Goal: Check status: Check status

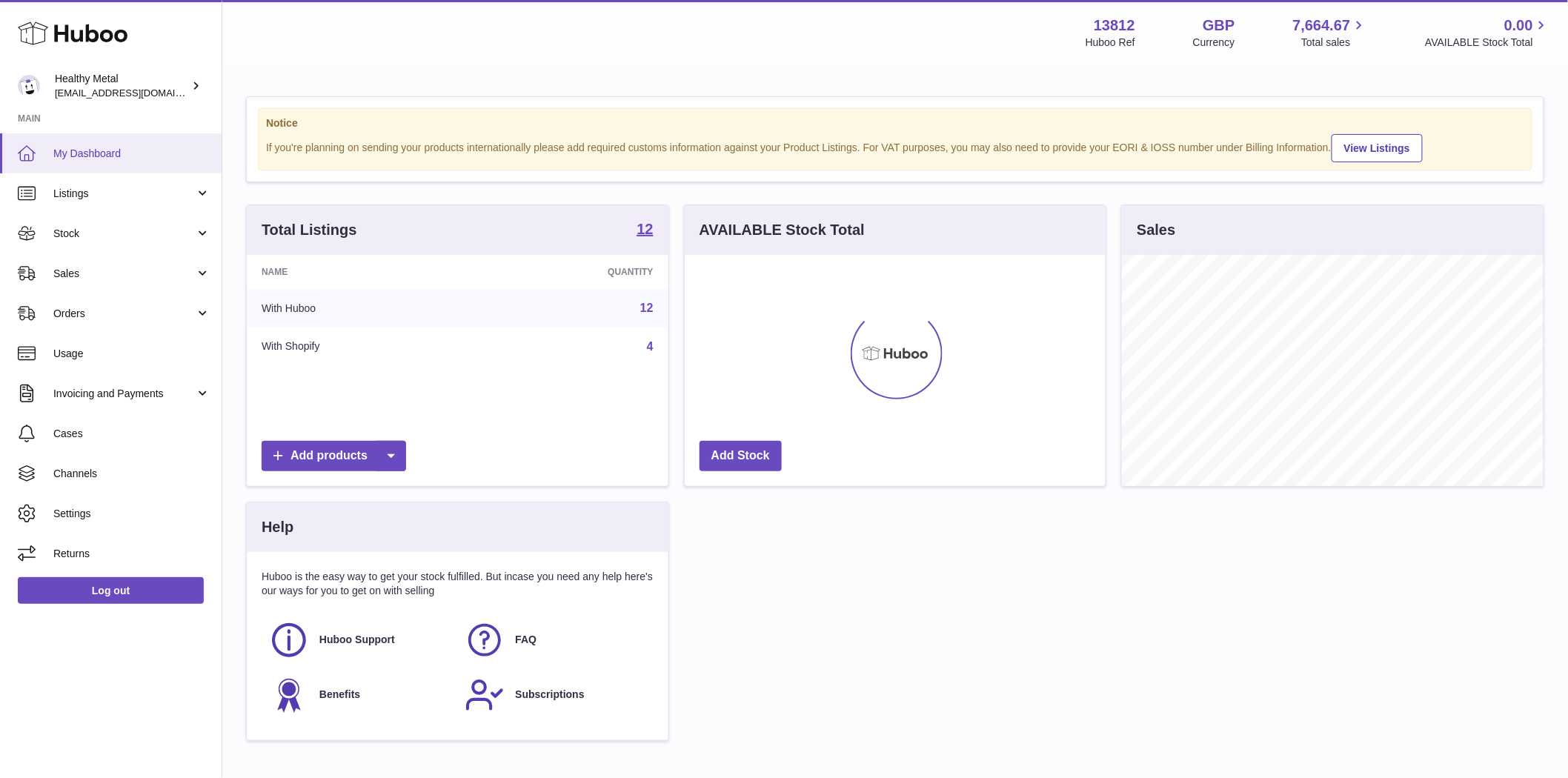
scroll to position [231, 421]
click at [76, 279] on span "Sales" at bounding box center [124, 274] width 142 height 14
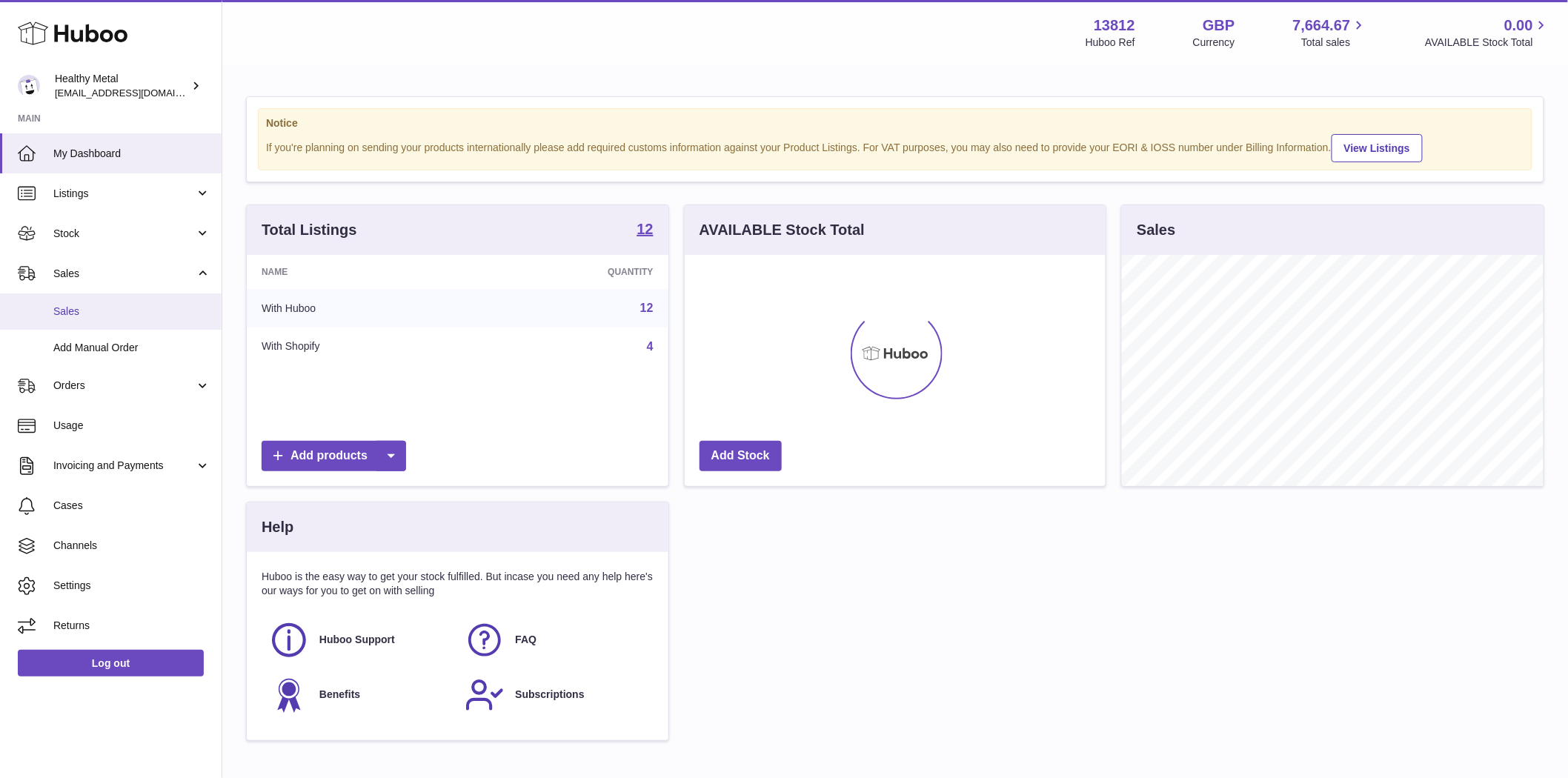
click at [83, 308] on span "Sales" at bounding box center [132, 311] width 157 height 14
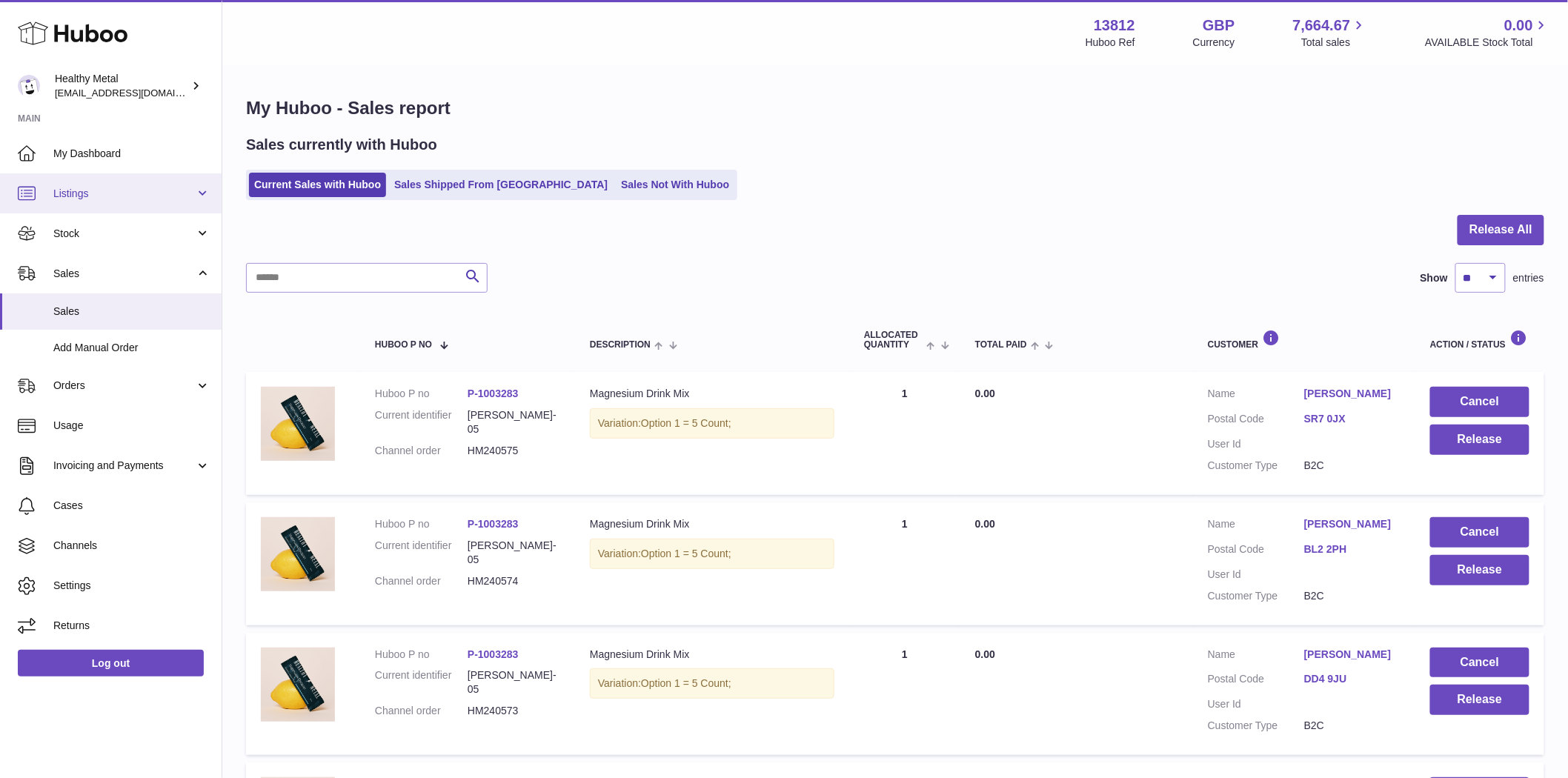
click at [91, 197] on span "Listings" at bounding box center [124, 193] width 142 height 14
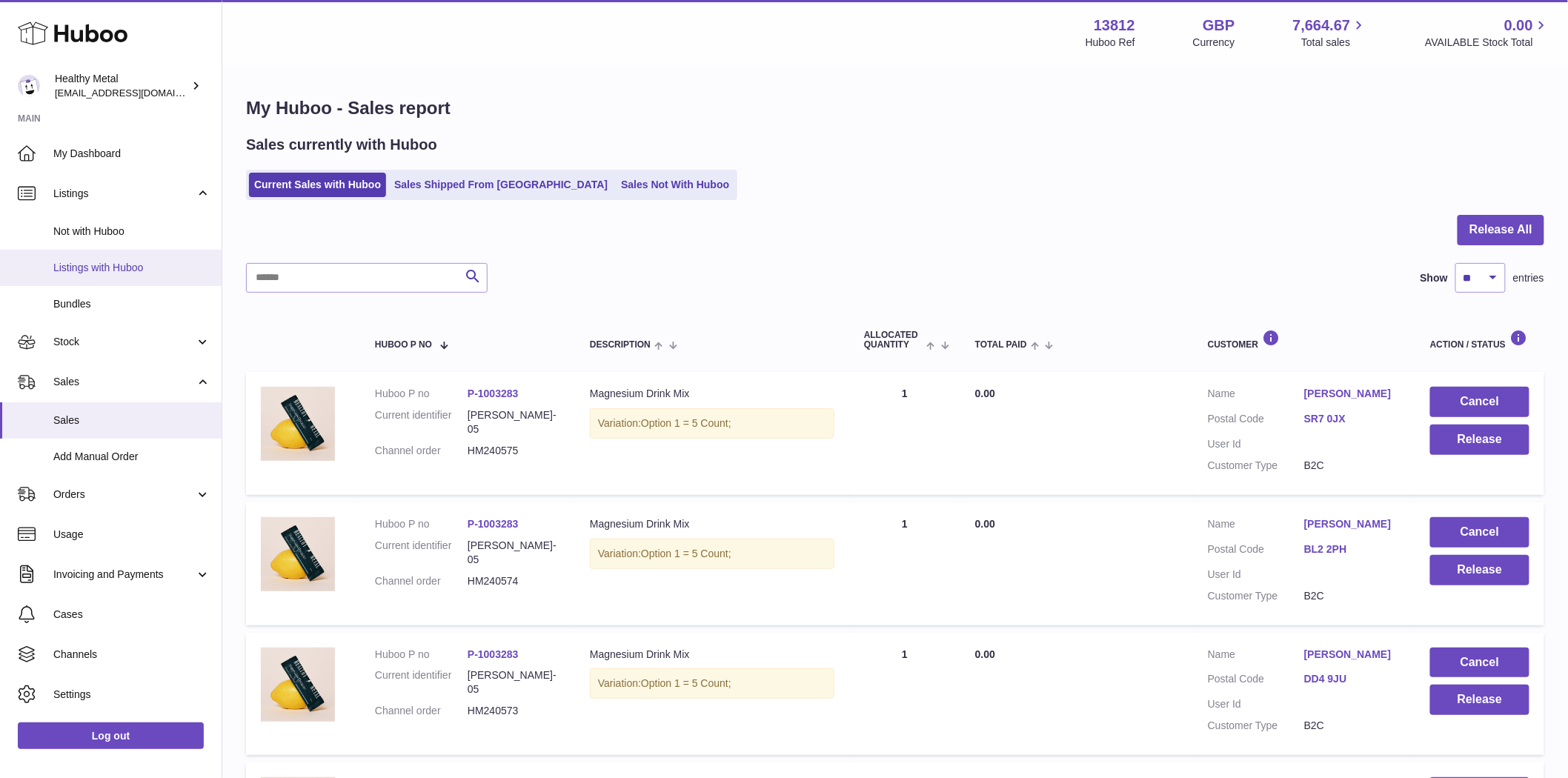
click at [104, 261] on span "Listings with Huboo" at bounding box center [132, 267] width 157 height 14
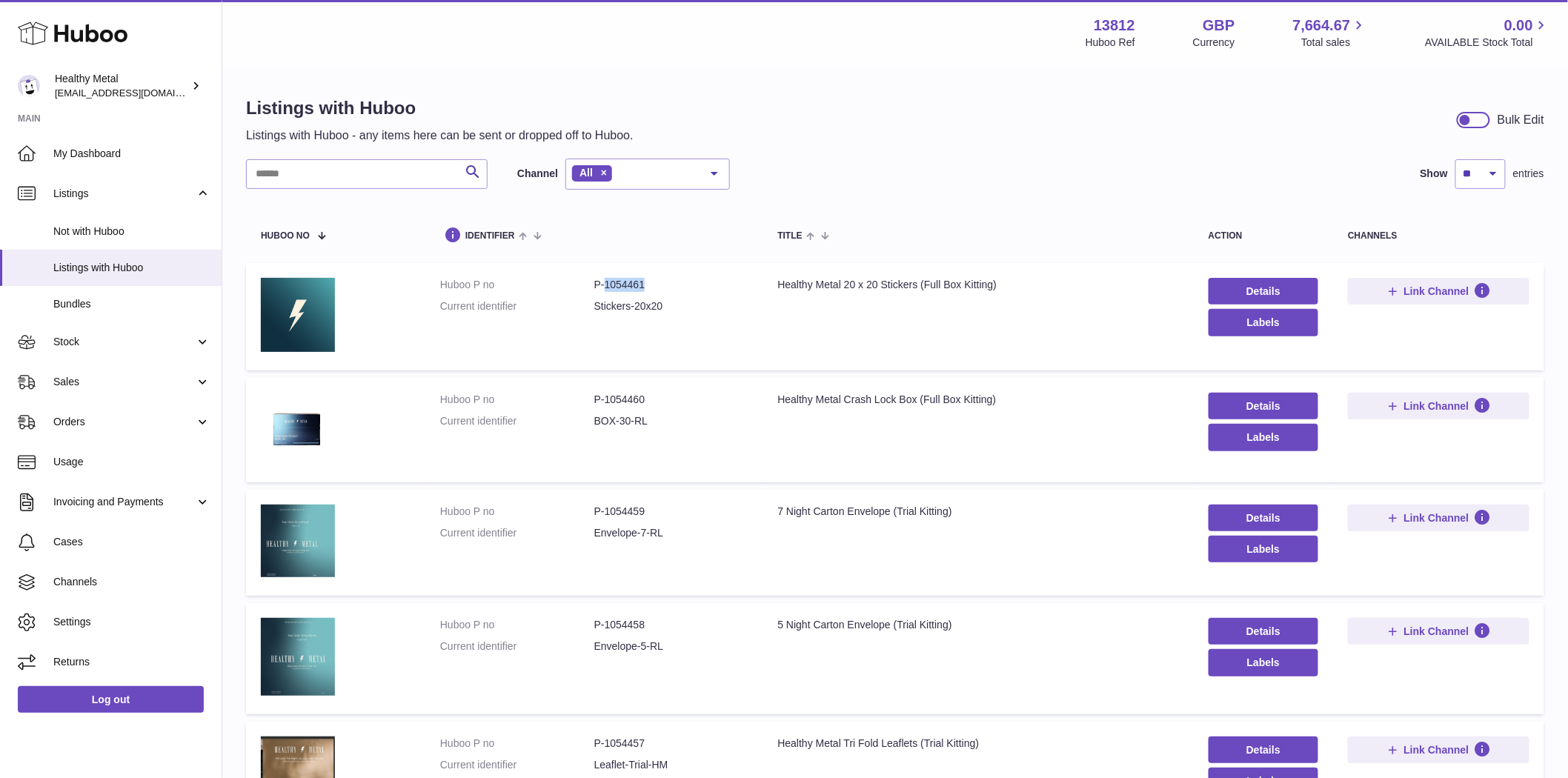
drag, startPoint x: 656, startPoint y: 288, endPoint x: 600, endPoint y: 288, distance: 56.0
click at [600, 288] on dd "P-1054461" at bounding box center [671, 285] width 154 height 14
copy dd "1054461"
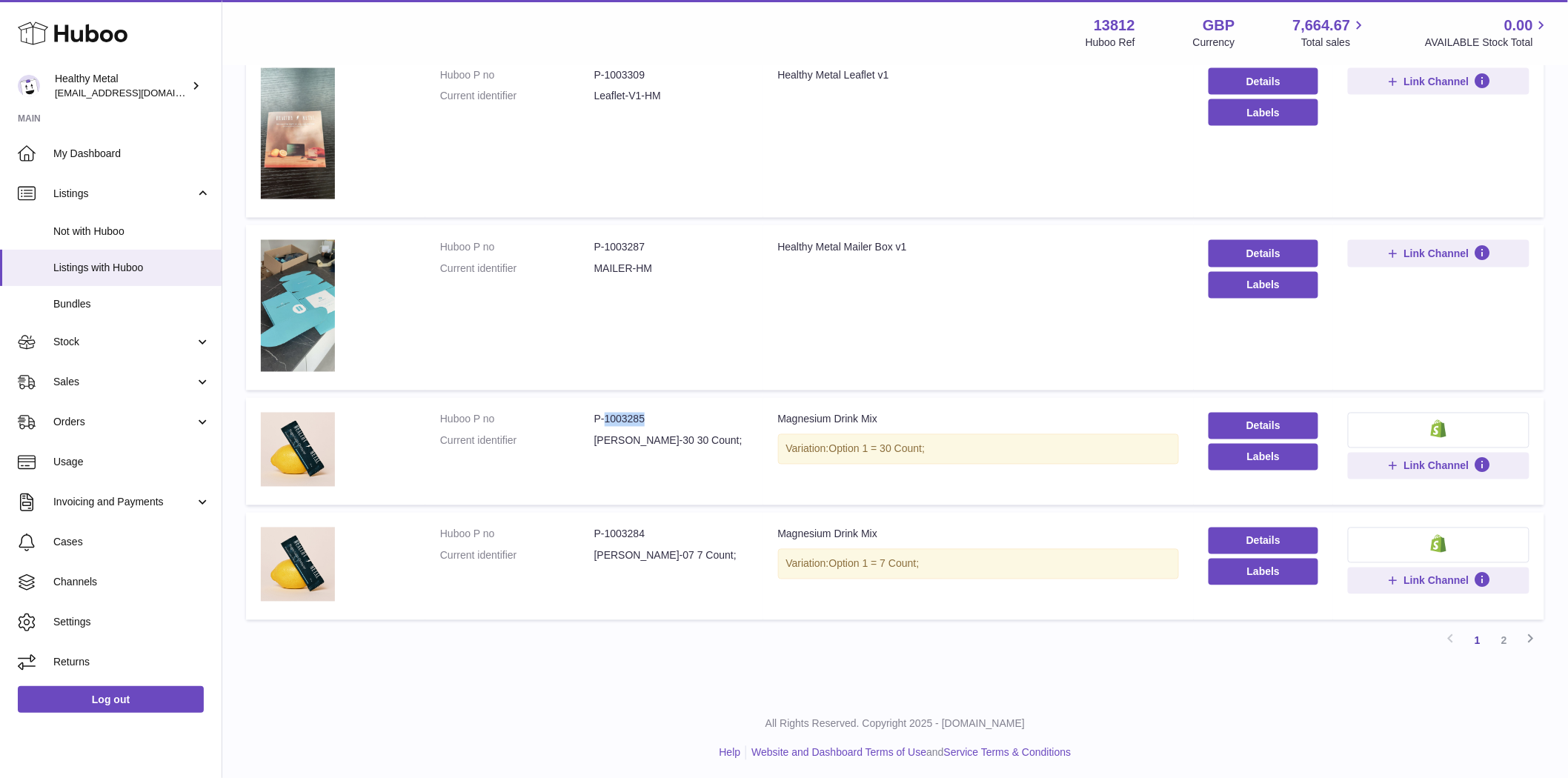
drag, startPoint x: 638, startPoint y: 420, endPoint x: 602, endPoint y: 420, distance: 36.0
click at [602, 420] on dd "P-1003285" at bounding box center [671, 420] width 154 height 14
copy dd "1003285"
click at [1502, 639] on link "2" at bounding box center [1503, 640] width 26 height 26
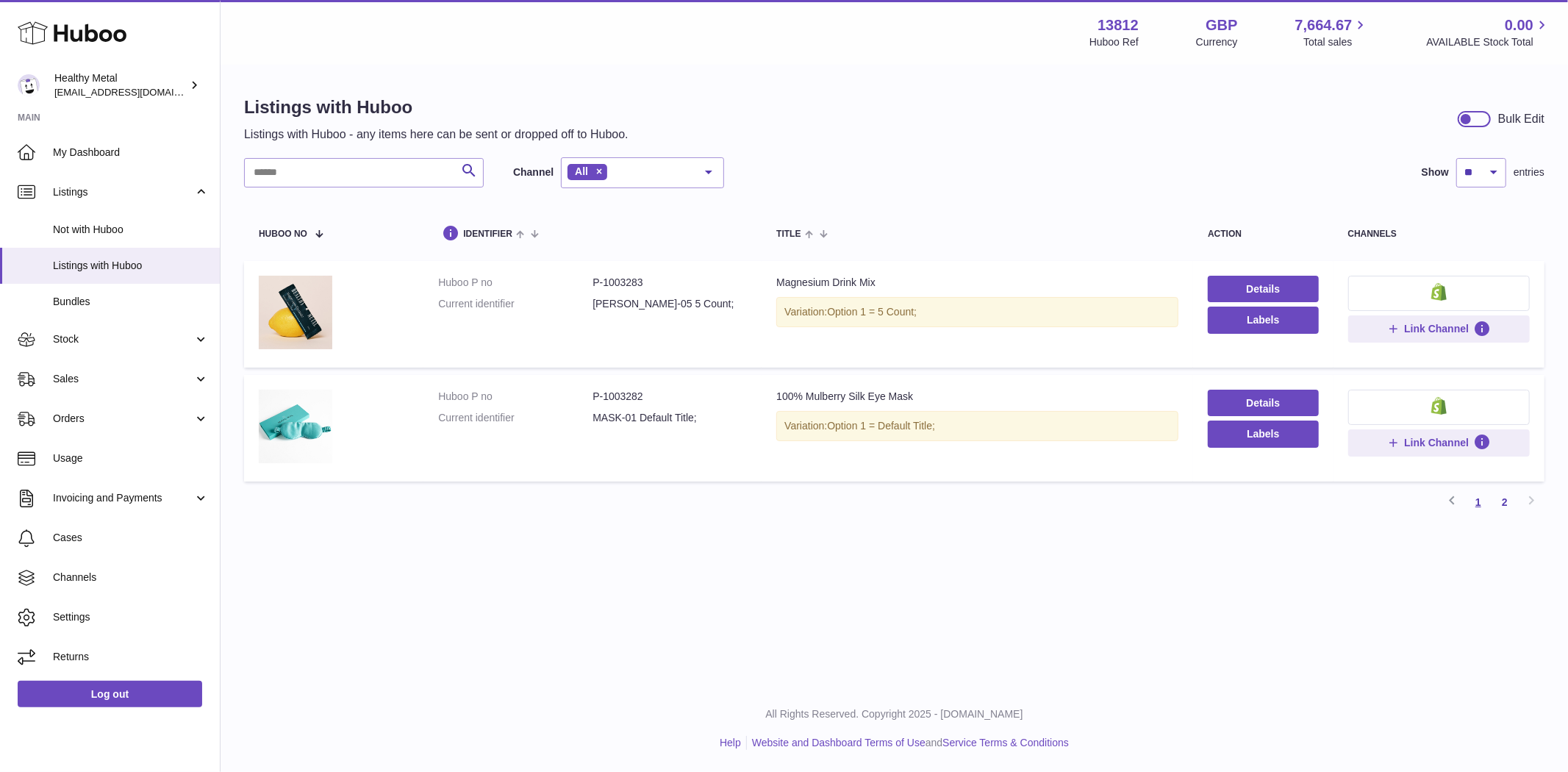
drag, startPoint x: 1477, startPoint y: 503, endPoint x: 1478, endPoint y: 513, distance: 10.0
click at [1477, 503] on link "1" at bounding box center [1477, 501] width 26 height 26
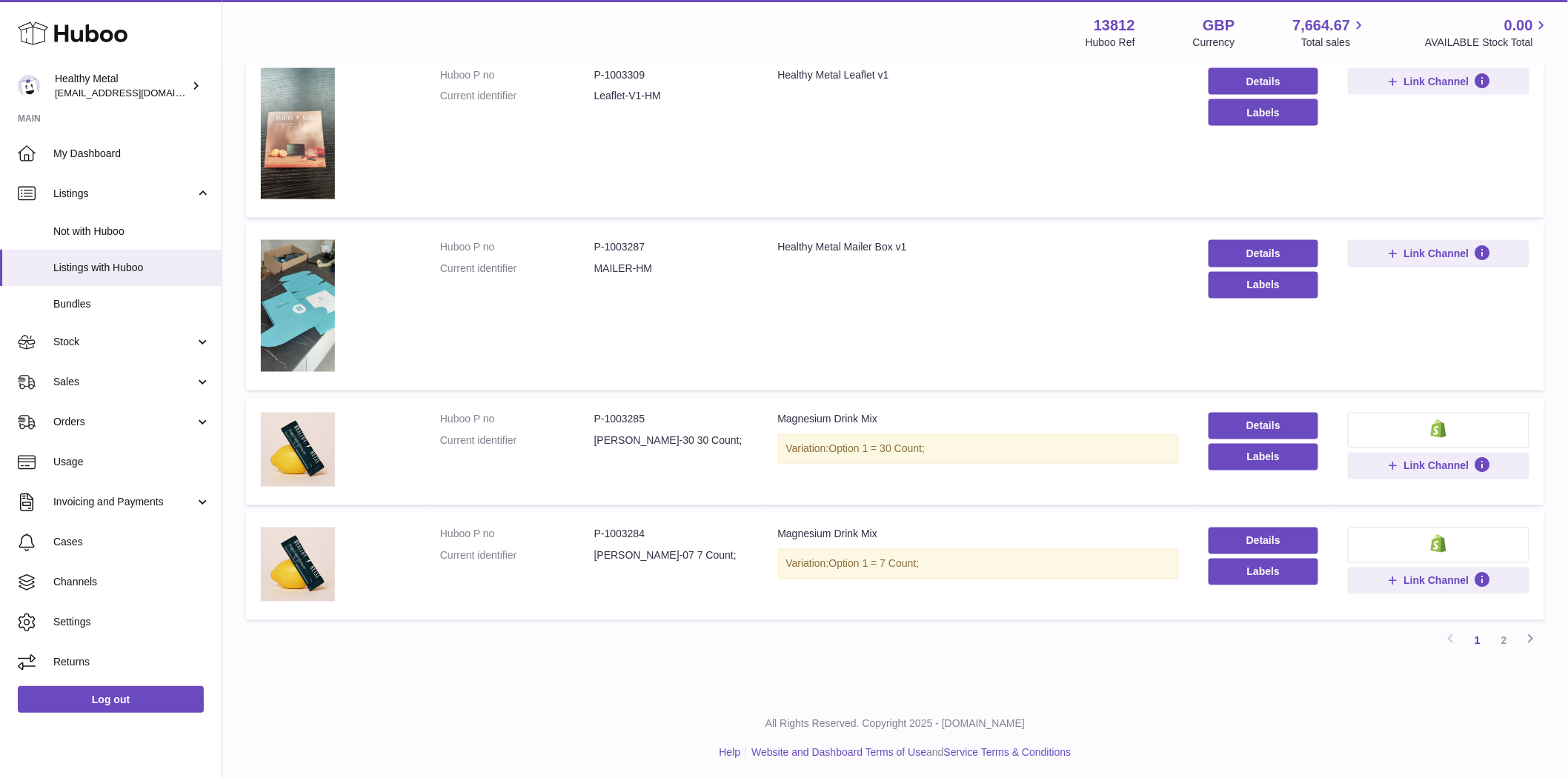
scroll to position [653, 0]
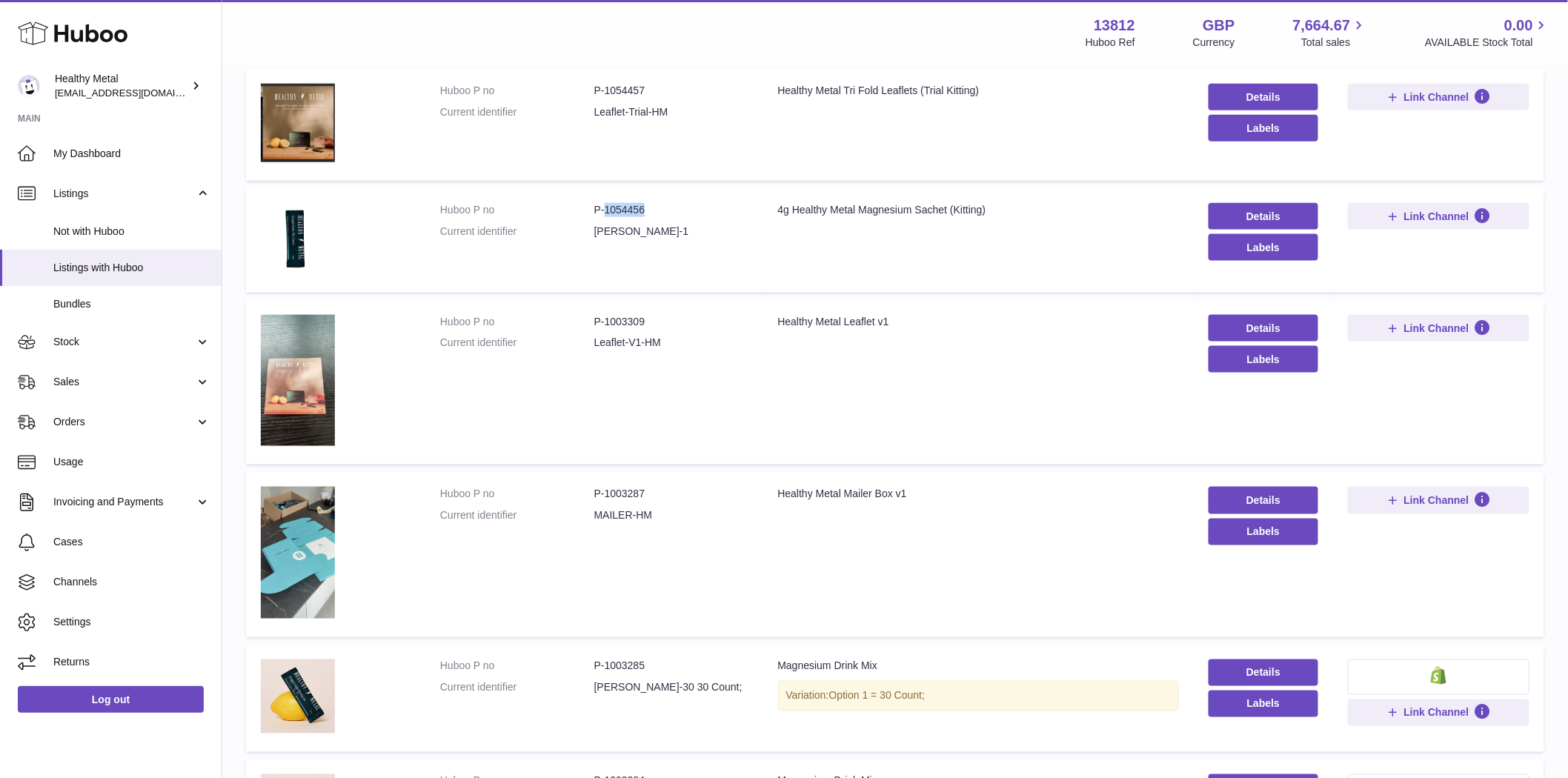
drag, startPoint x: 661, startPoint y: 208, endPoint x: 602, endPoint y: 215, distance: 59.4
click at [602, 215] on dd "P-1054456" at bounding box center [671, 210] width 154 height 14
copy dd "1054456"
click at [84, 383] on span "Sales" at bounding box center [124, 382] width 142 height 14
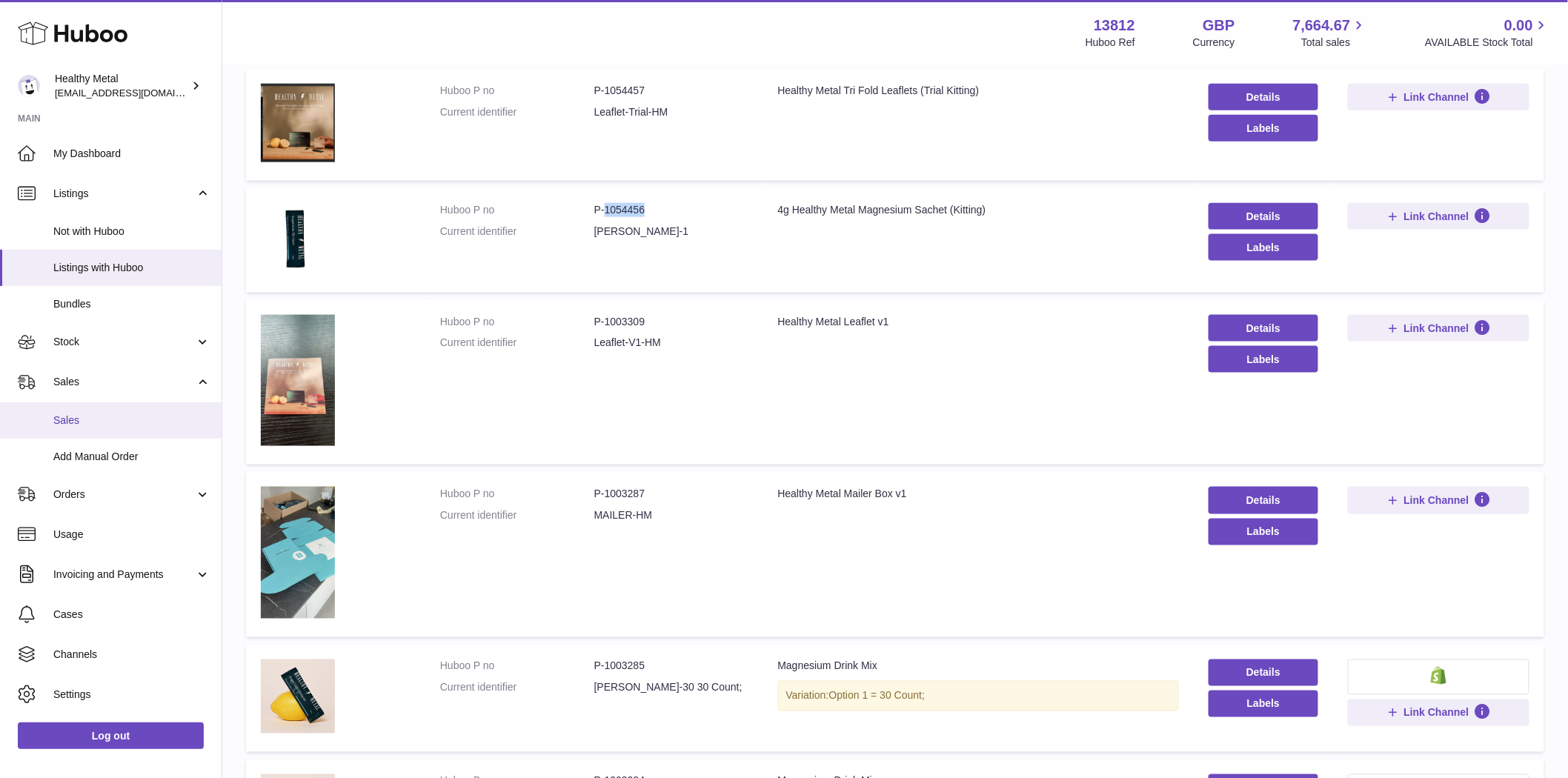
click at [95, 424] on span "Sales" at bounding box center [132, 421] width 157 height 14
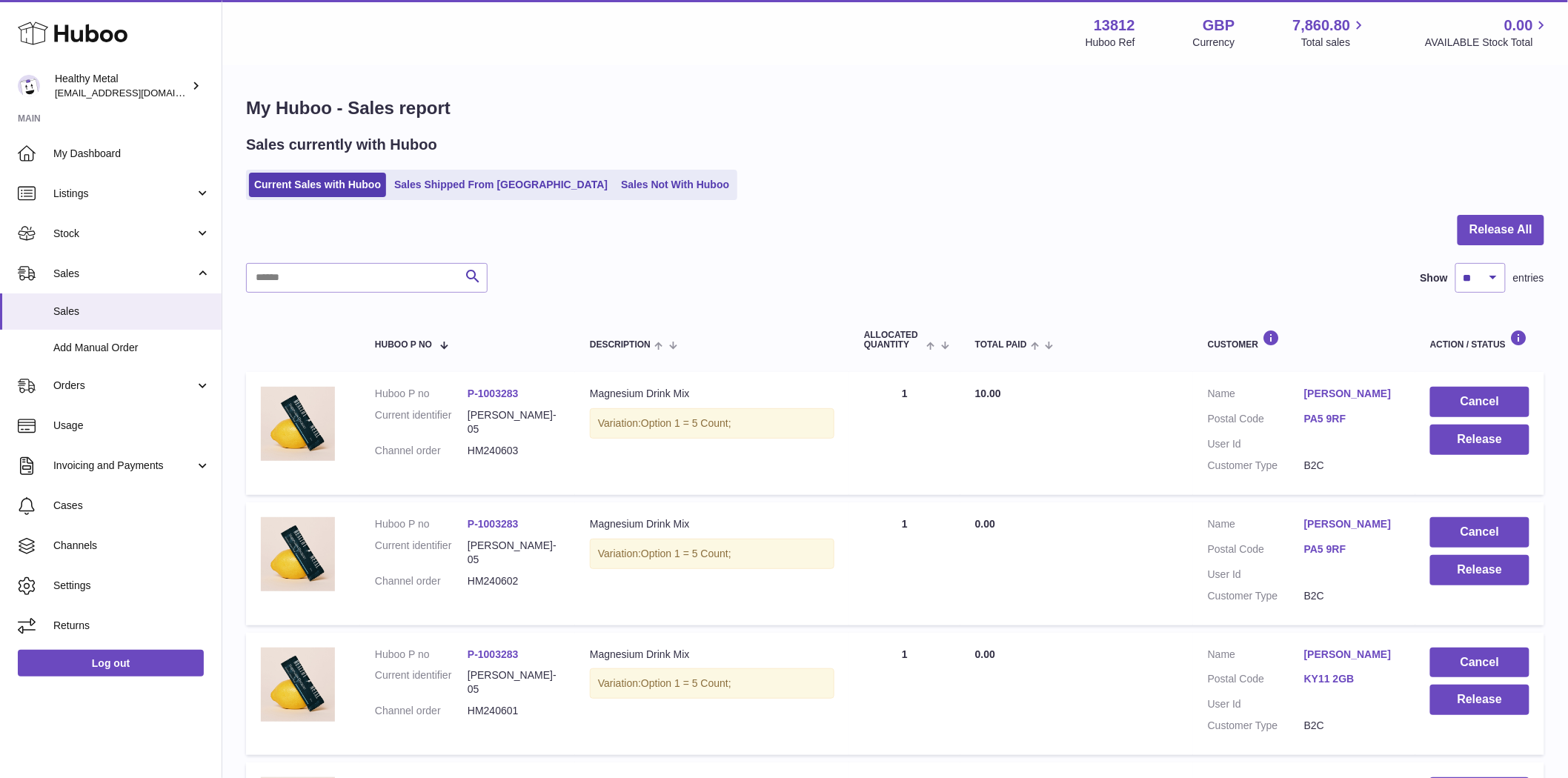
click at [447, 200] on ul "Current Sales with Huboo Sales Shipped From Huboo Sales Not With Huboo" at bounding box center [492, 185] width 492 height 30
click at [448, 190] on link "Sales Shipped From [GEOGRAPHIC_DATA]" at bounding box center [500, 185] width 223 height 24
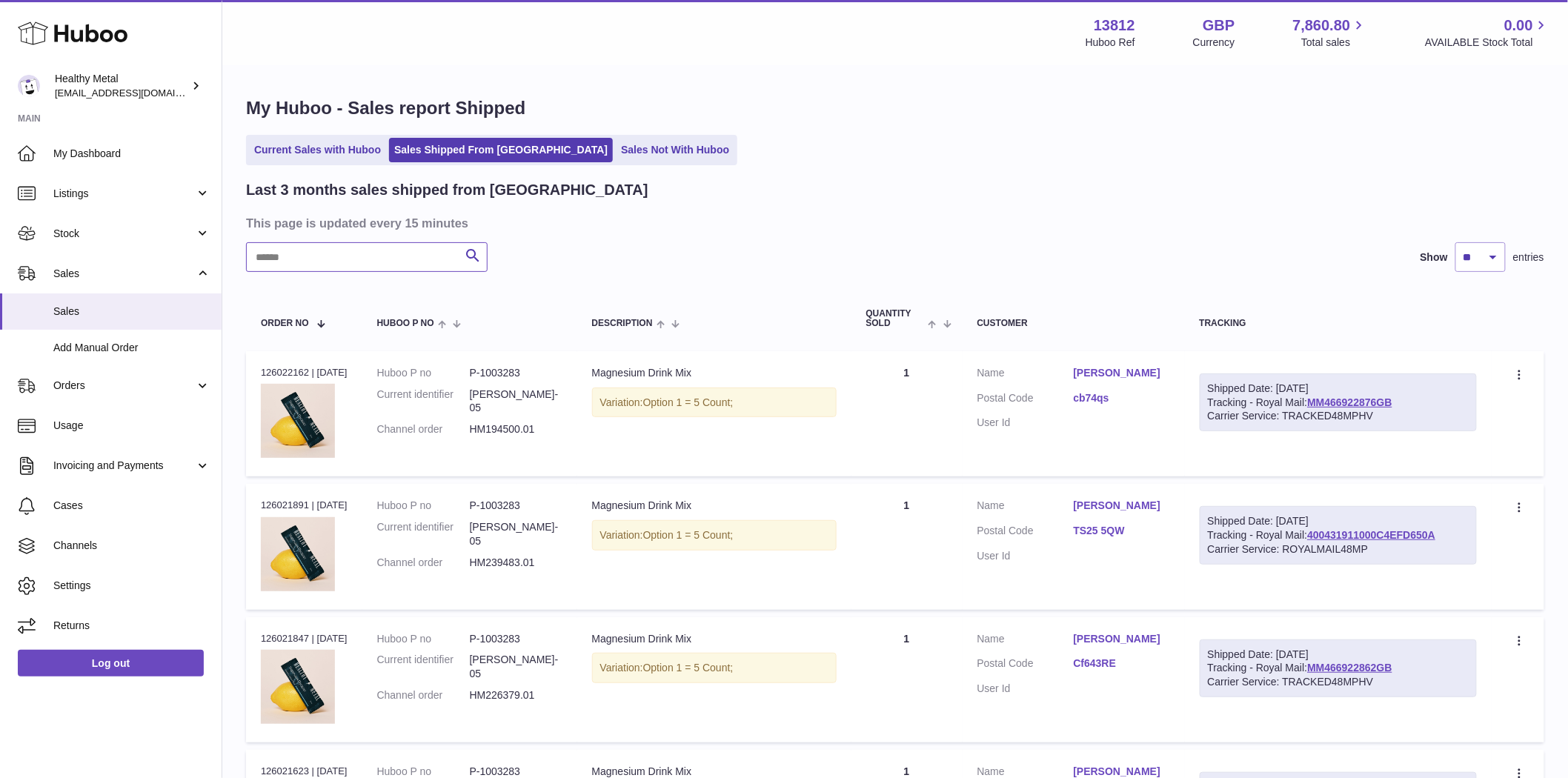
click at [375, 248] on input "text" at bounding box center [366, 256] width 242 height 30
paste input "*********"
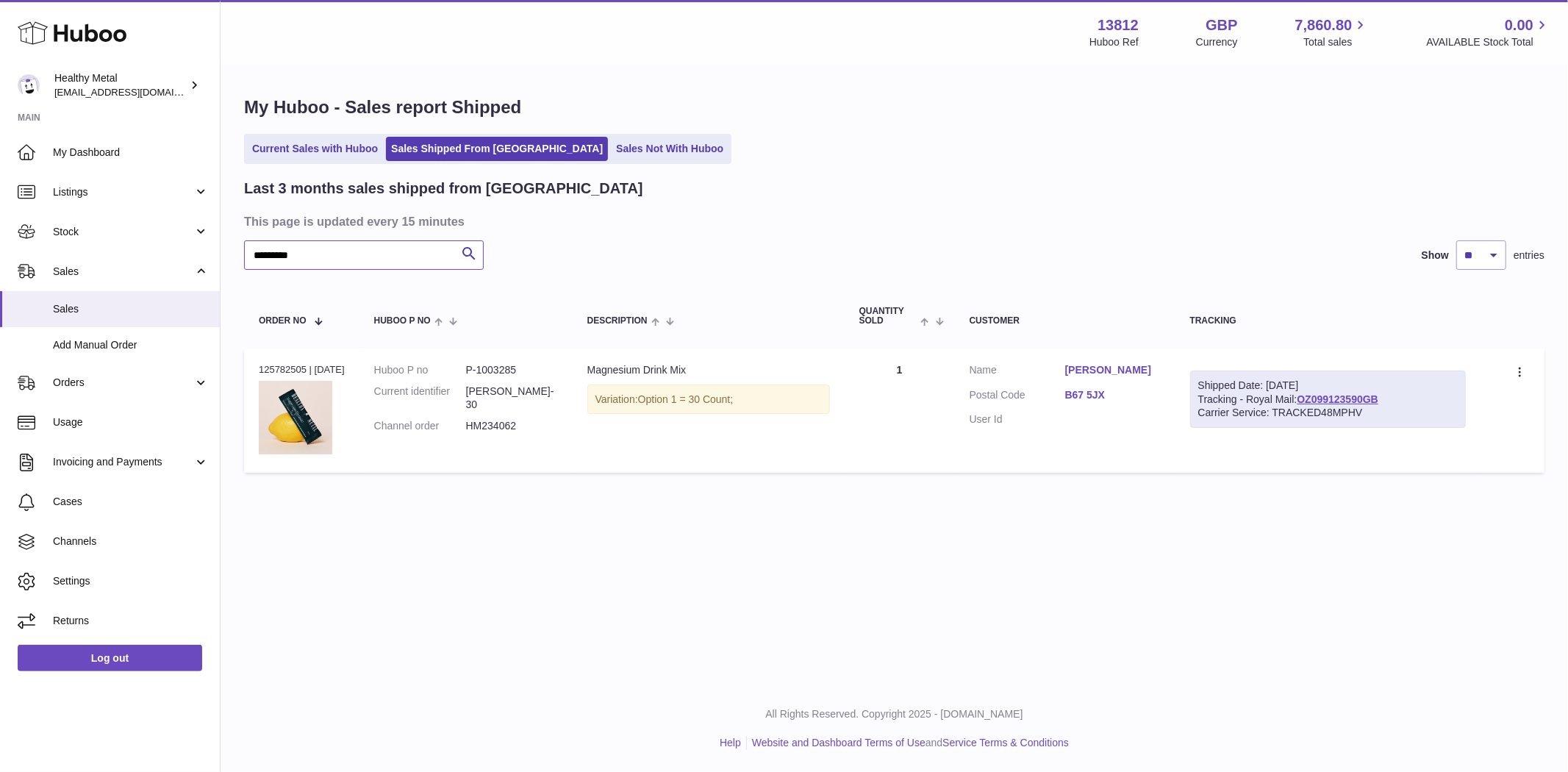
type input "*********"
